Goal: Browse casually

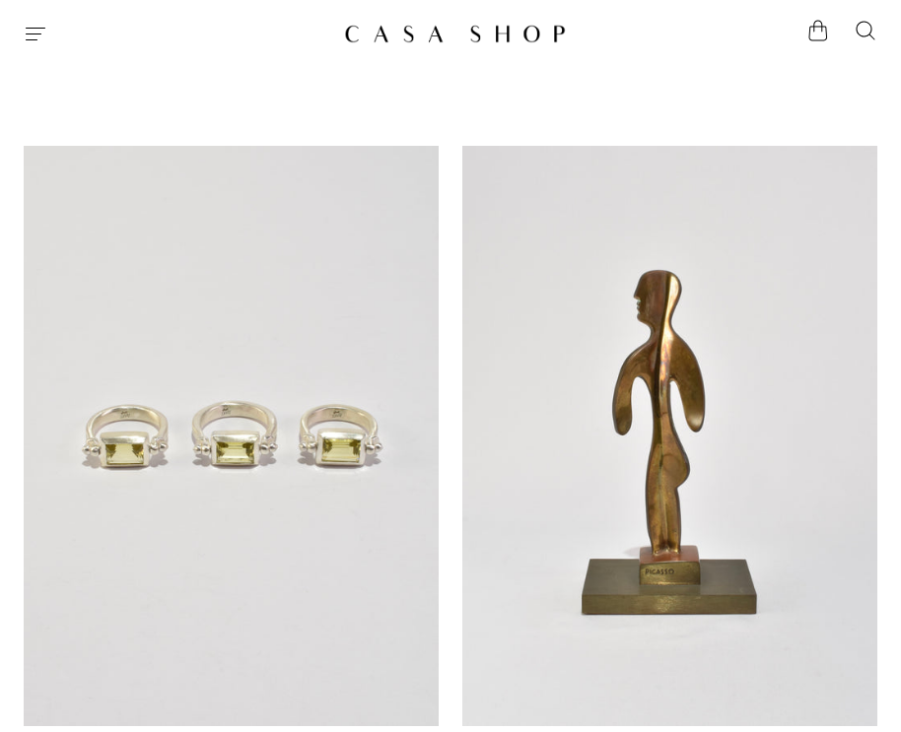
click at [33, 34] on icon "Menu" at bounding box center [36, 34] width 24 height 24
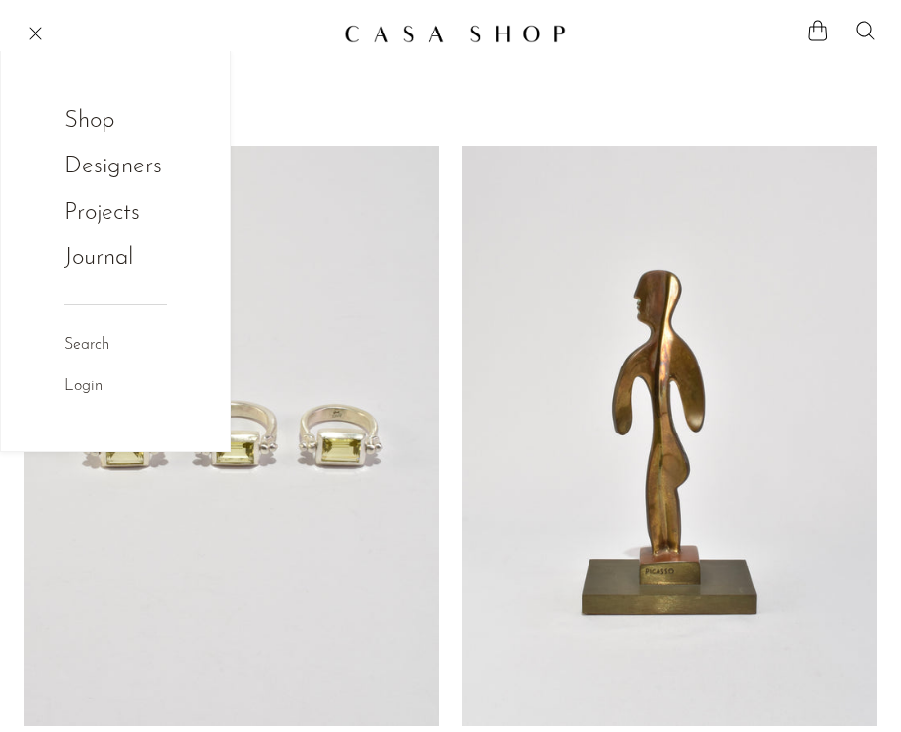
click at [75, 111] on link "Shop" at bounding box center [102, 120] width 77 height 37
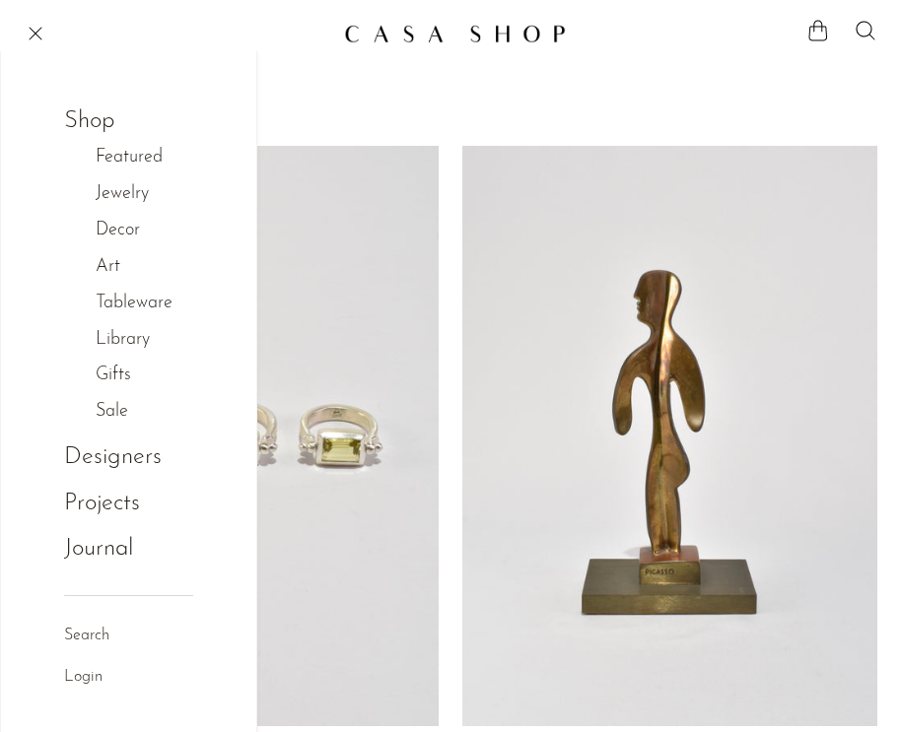
click at [115, 271] on link "Art" at bounding box center [118, 267] width 45 height 29
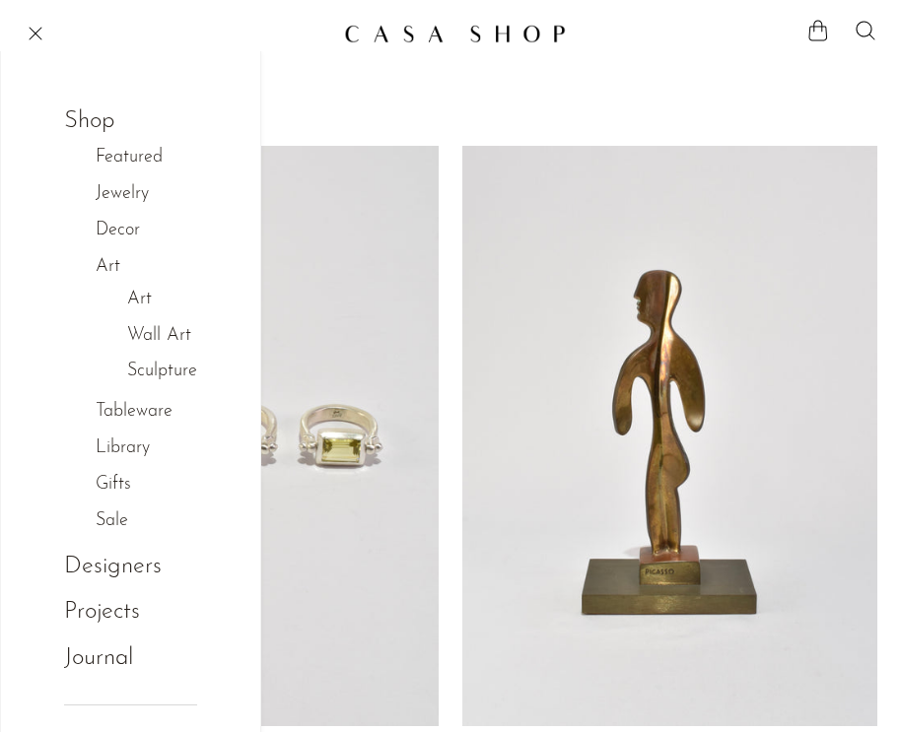
click at [142, 298] on link "Art" at bounding box center [139, 300] width 25 height 29
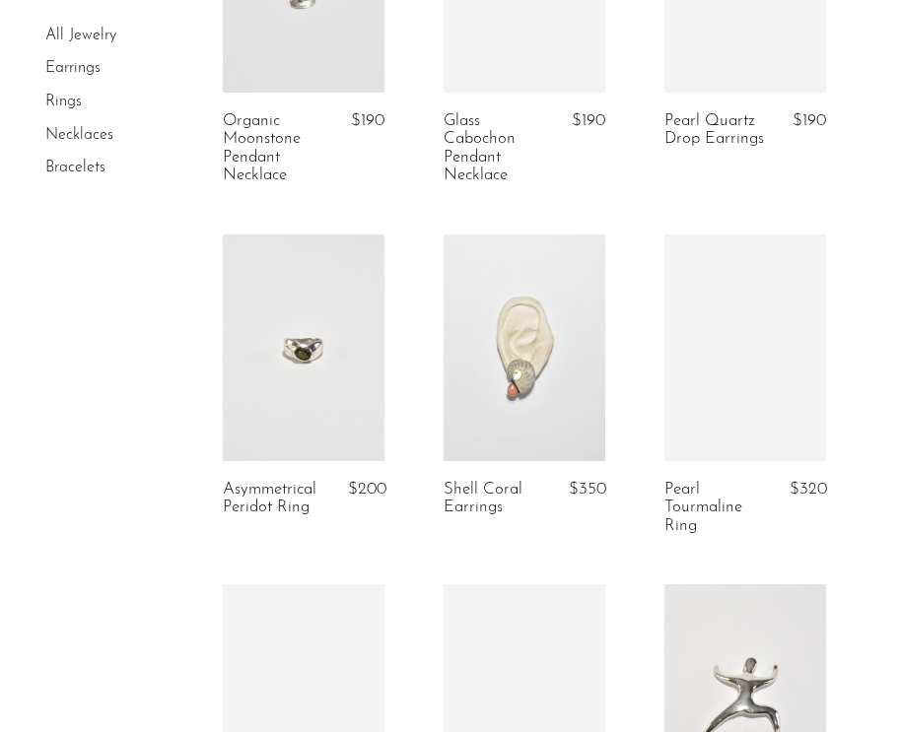
scroll to position [2829, 0]
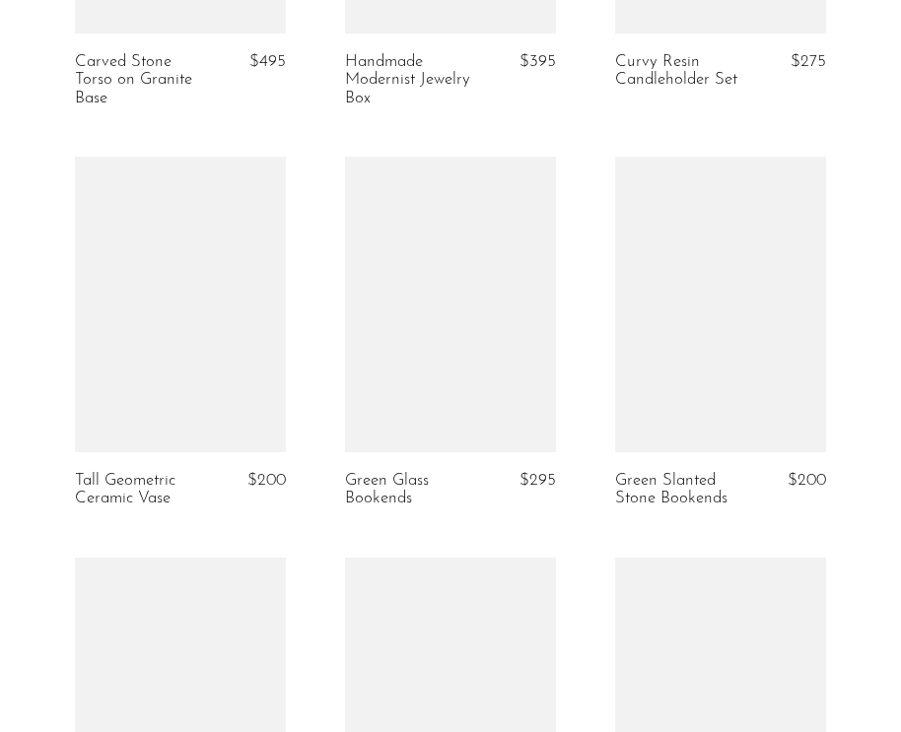
scroll to position [4421, 0]
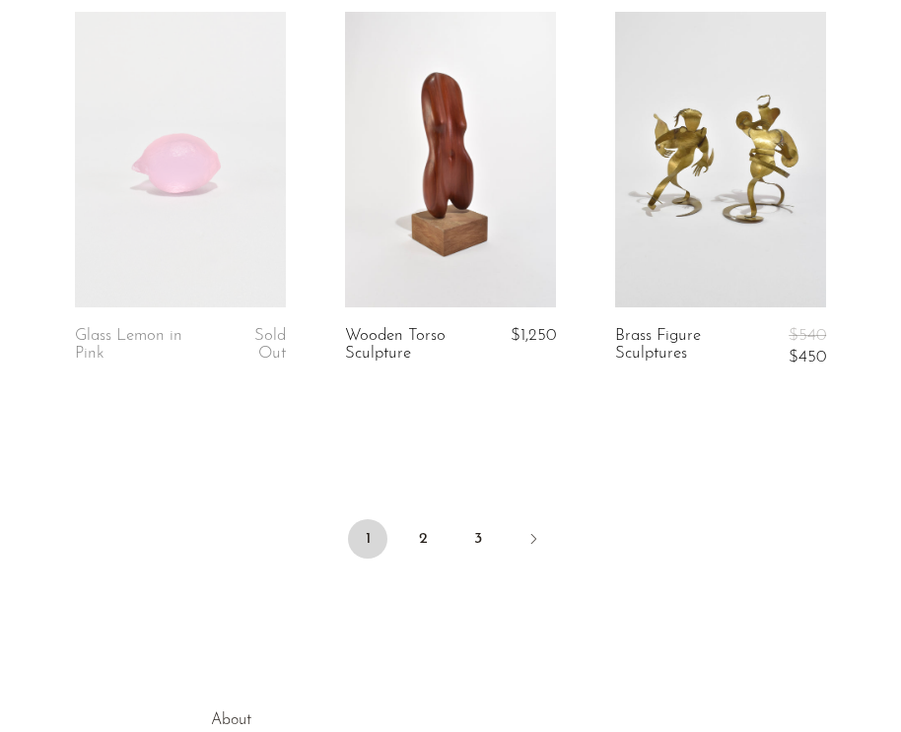
scroll to position [4749, 0]
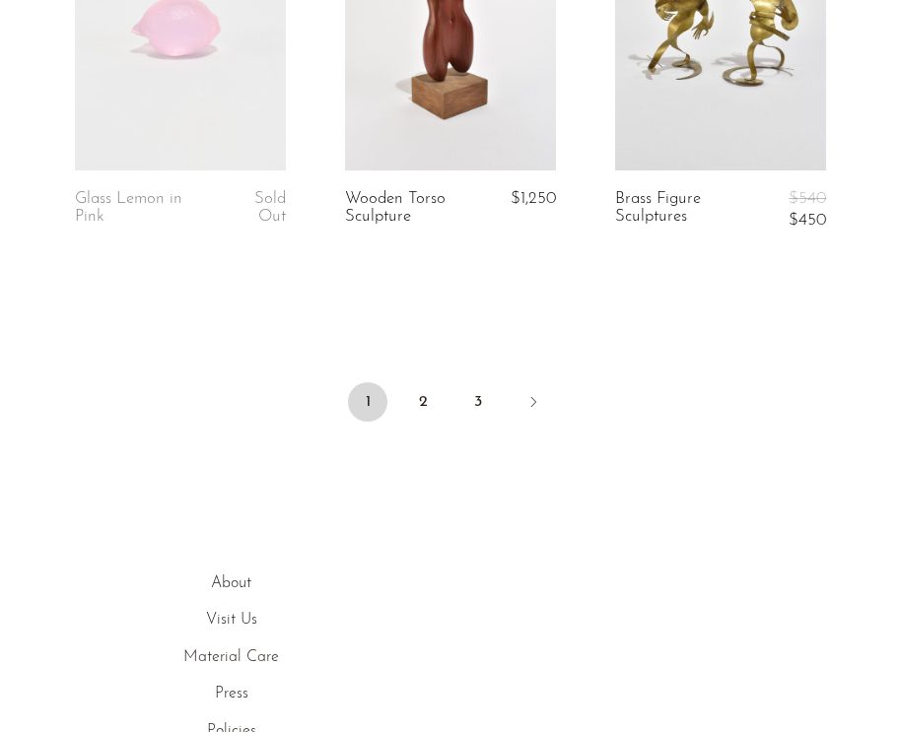
click at [420, 426] on li "2" at bounding box center [422, 403] width 39 height 43
click at [417, 422] on link "2" at bounding box center [422, 401] width 39 height 39
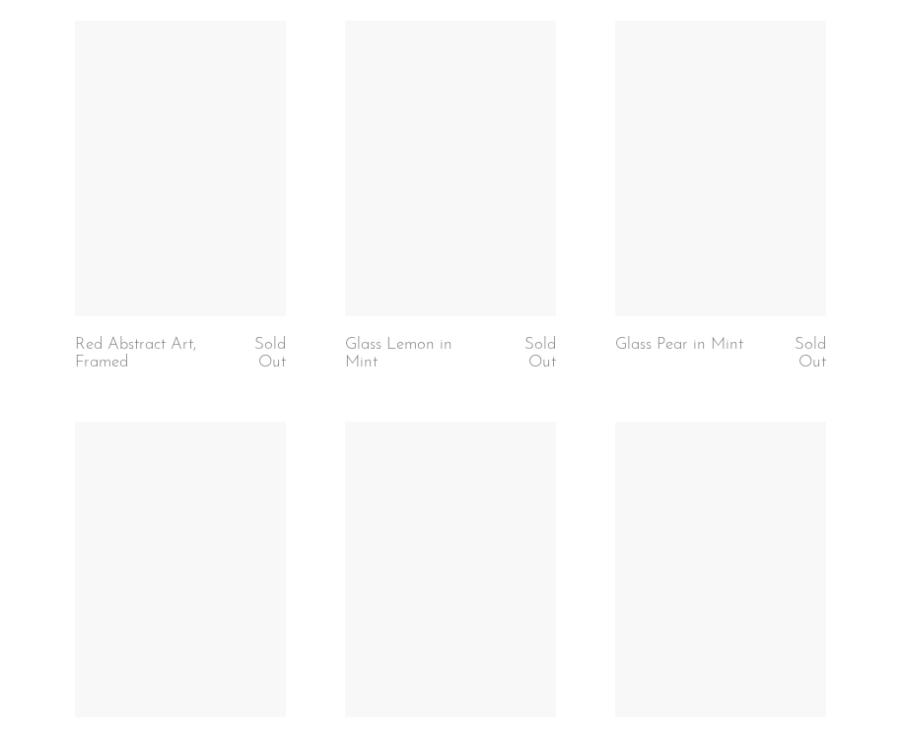
scroll to position [4513, 0]
